Goal: Transaction & Acquisition: Purchase product/service

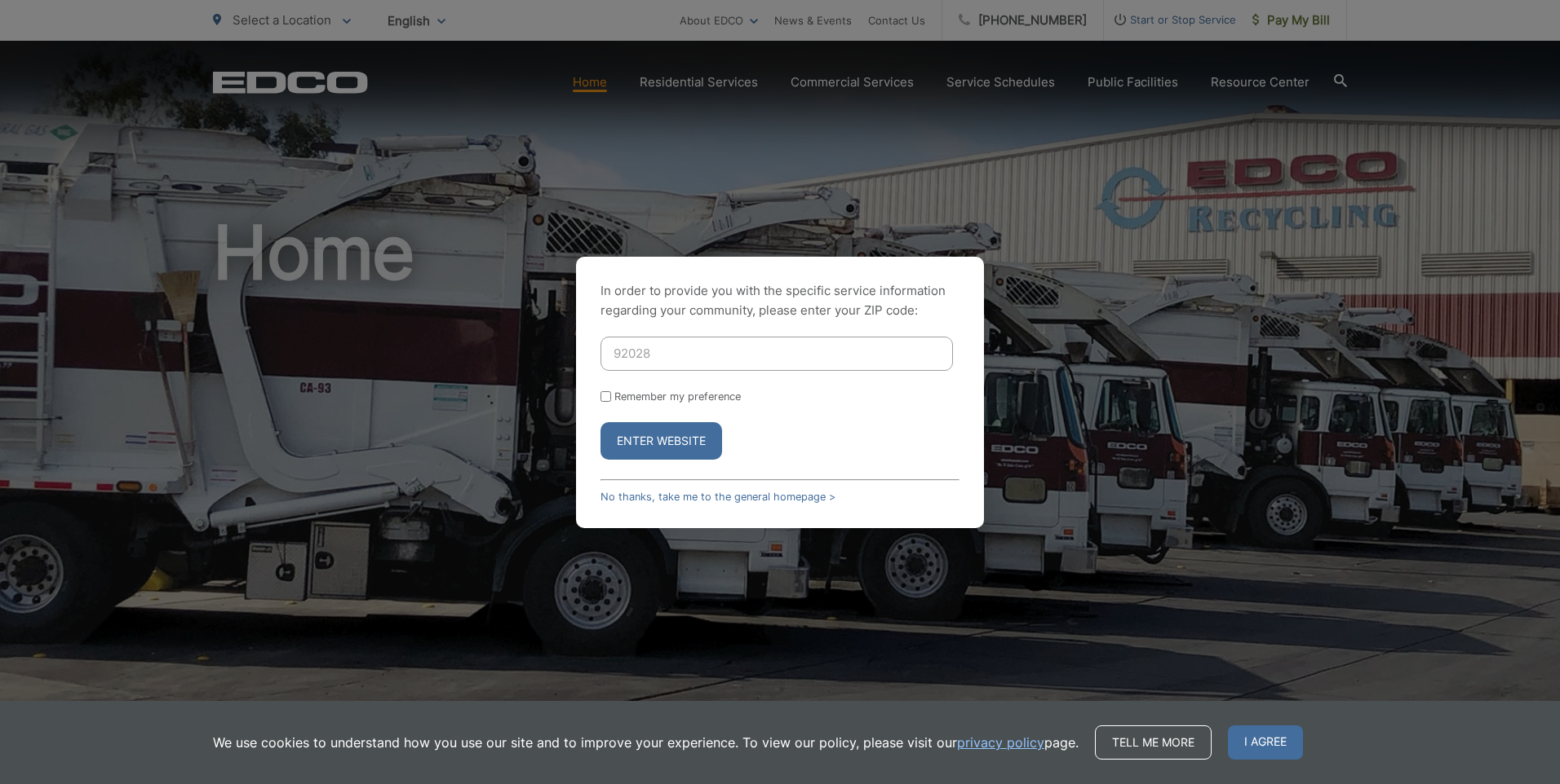
type input "92028"
click at [600, 422] on button "Enter Website" at bounding box center [660, 441] width 122 height 37
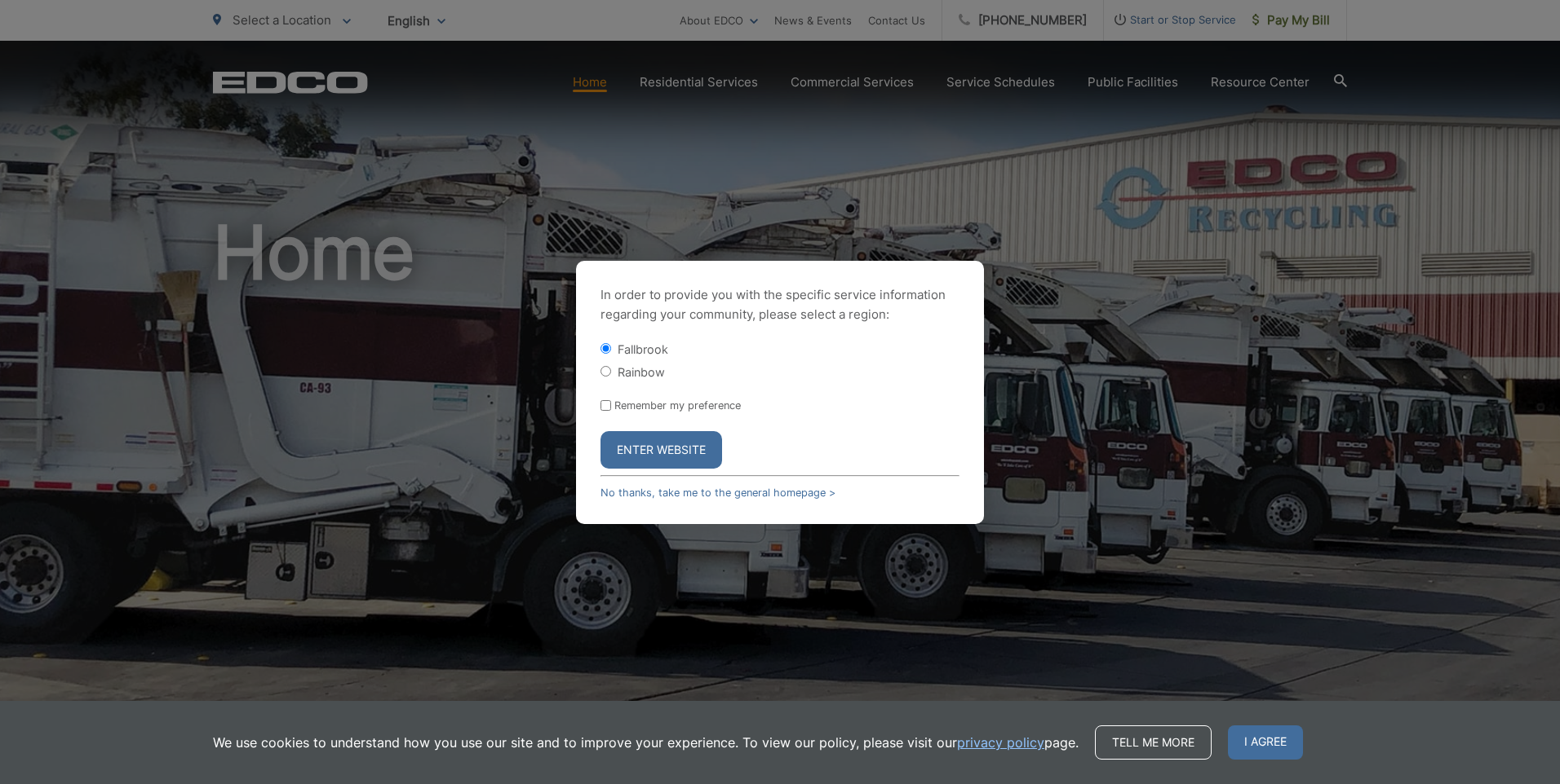
click at [665, 450] on button "Enter Website" at bounding box center [660, 450] width 122 height 37
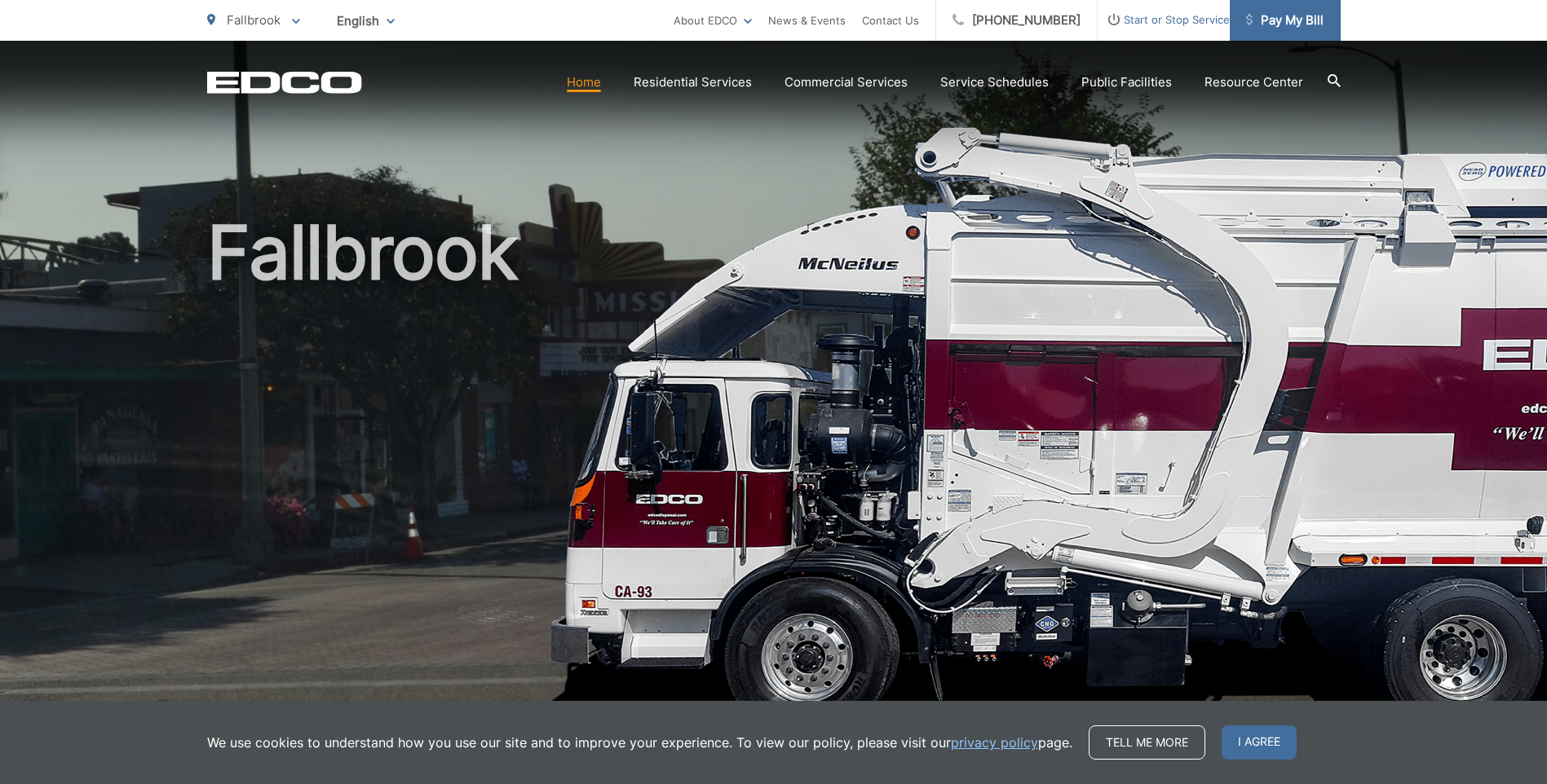
click at [1278, 13] on span "Pay My Bill" at bounding box center [1284, 20] width 77 height 20
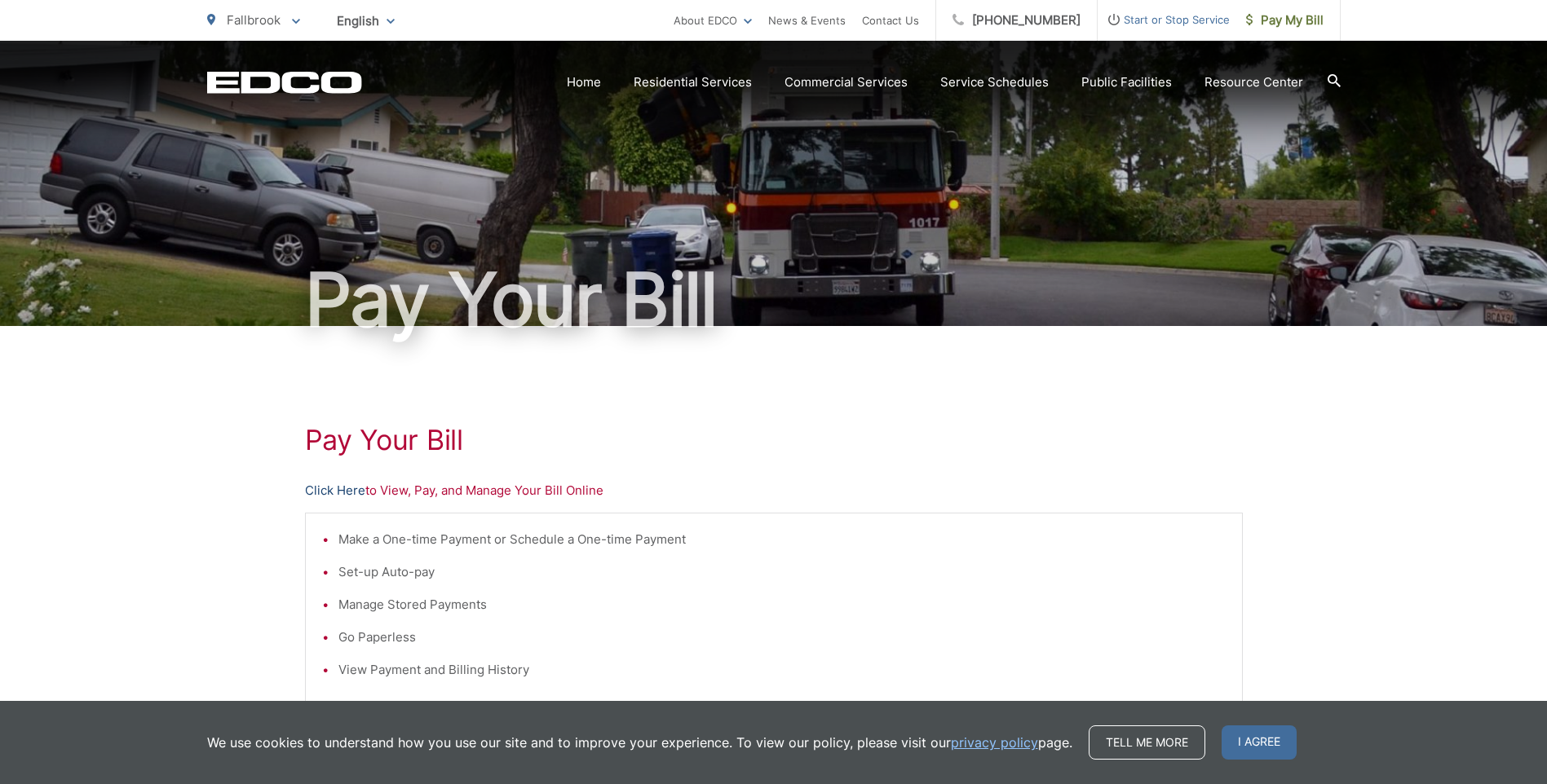
click at [343, 490] on link "Click Here" at bounding box center [336, 490] width 60 height 20
